Goal: Transaction & Acquisition: Download file/media

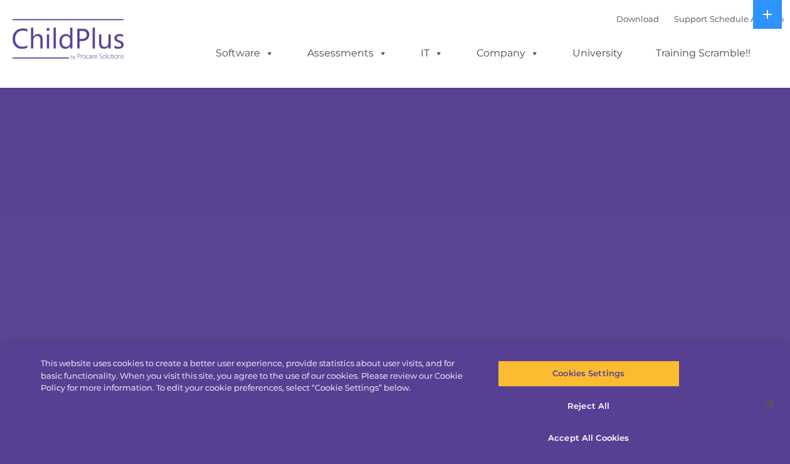
select select "MEDIUM"
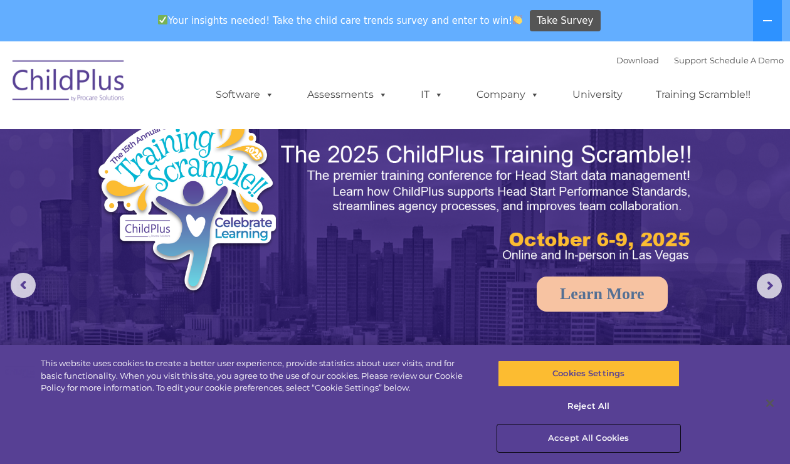
click at [603, 440] on button "Accept All Cookies" at bounding box center [589, 438] width 182 height 26
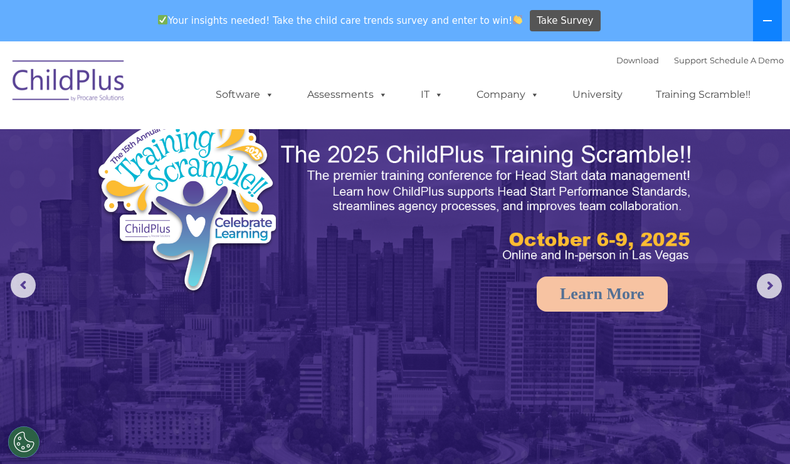
click at [772, 16] on icon at bounding box center [768, 21] width 10 height 10
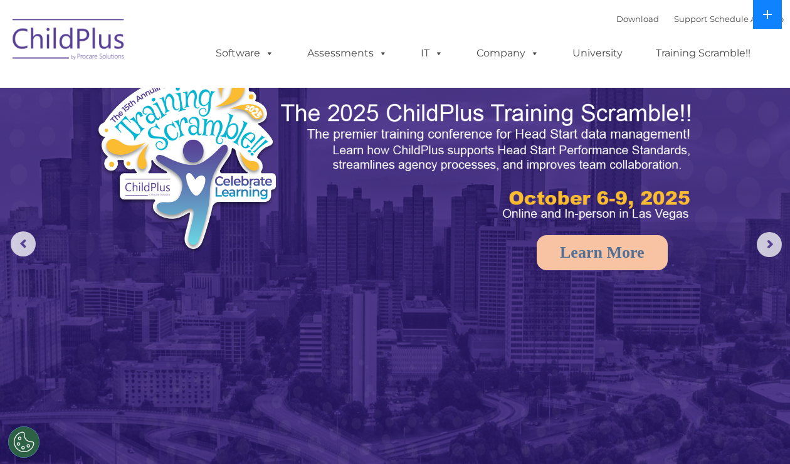
click at [772, 15] on icon at bounding box center [768, 14] width 10 height 10
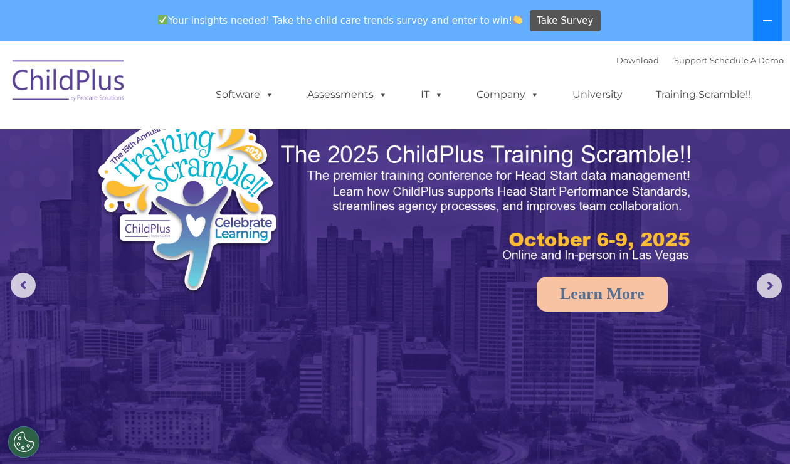
click at [772, 16] on icon at bounding box center [768, 21] width 10 height 10
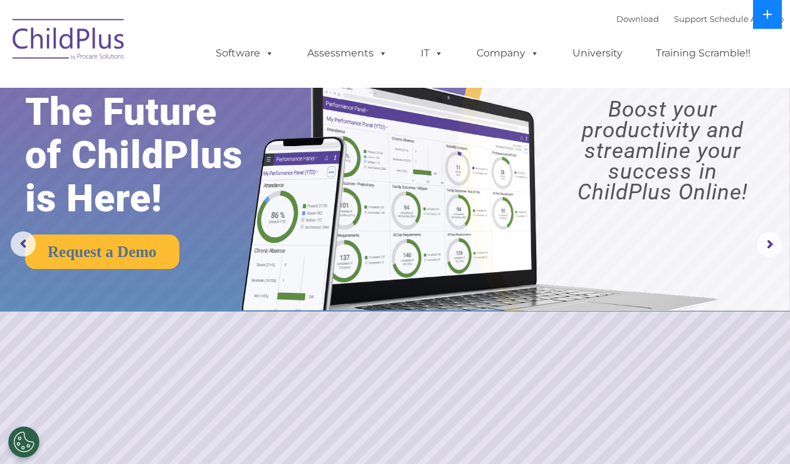
click at [772, 15] on icon at bounding box center [768, 14] width 10 height 10
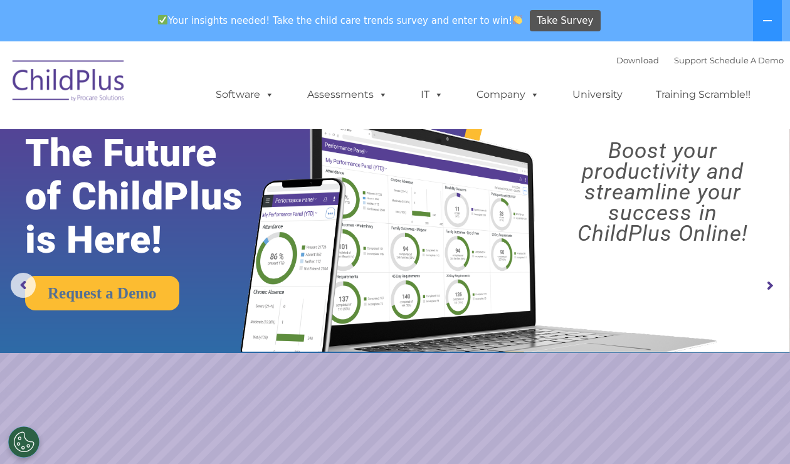
click at [196, 273] on img at bounding box center [395, 197] width 790 height 312
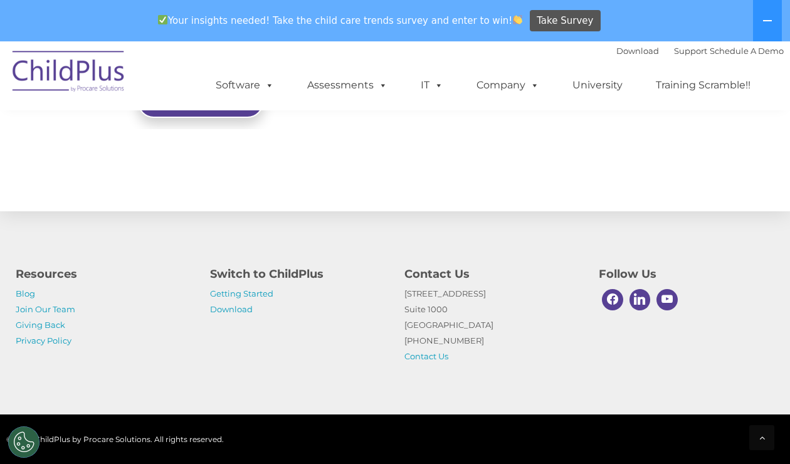
scroll to position [1468, 0]
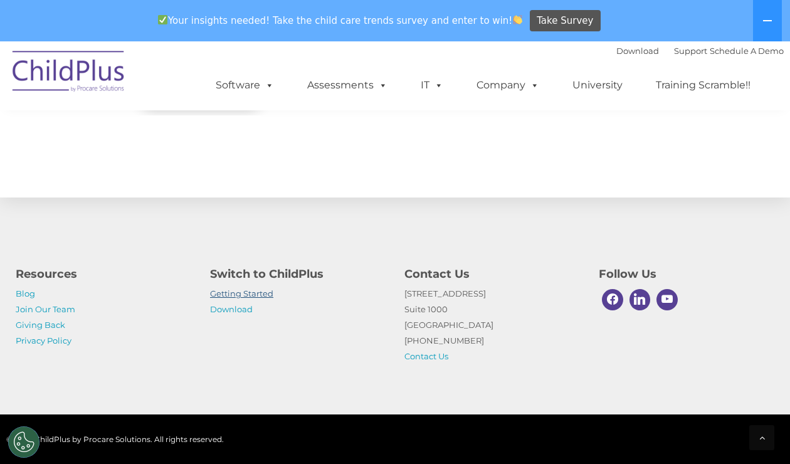
click at [235, 291] on link "Getting Started" at bounding box center [241, 294] width 63 height 10
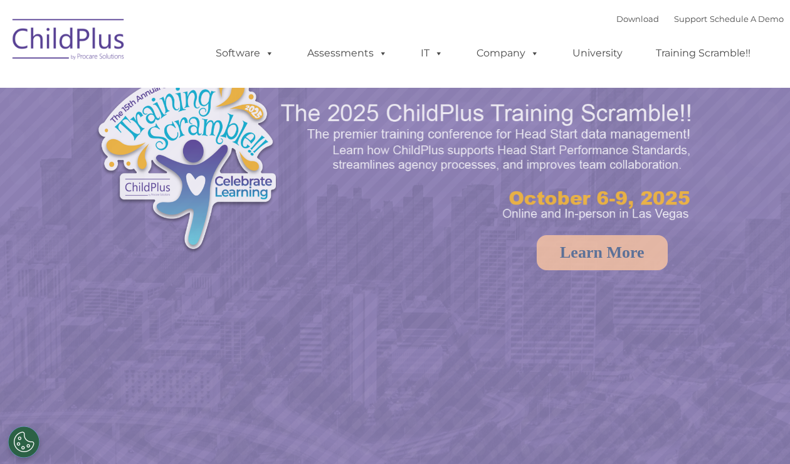
select select "MEDIUM"
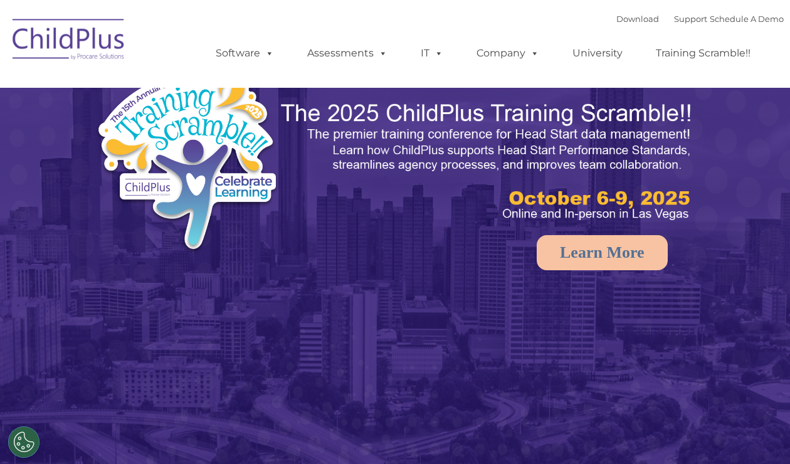
click at [81, 35] on img at bounding box center [68, 41] width 125 height 63
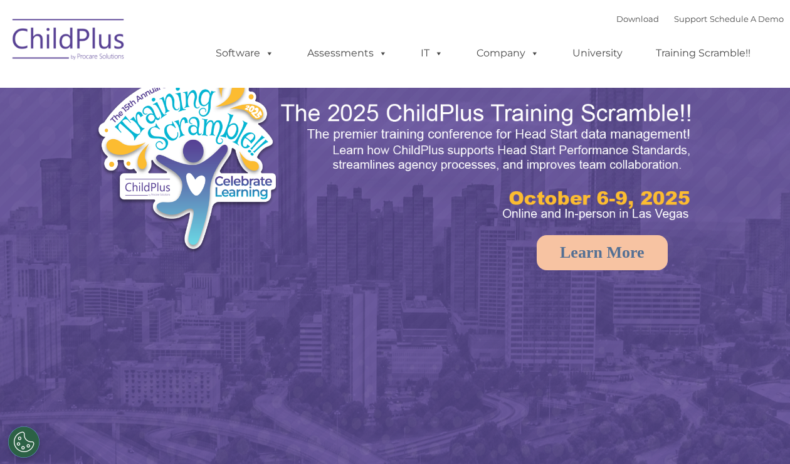
select select "MEDIUM"
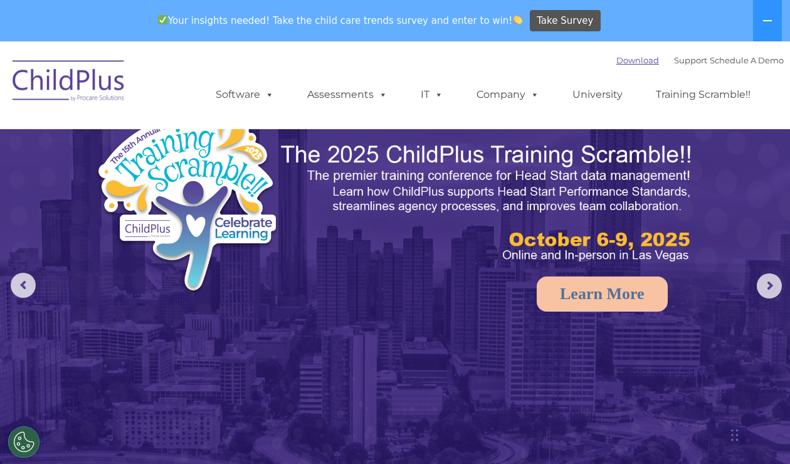
click at [622, 60] on link "Download" at bounding box center [638, 60] width 43 height 10
